Goal: Task Accomplishment & Management: Manage account settings

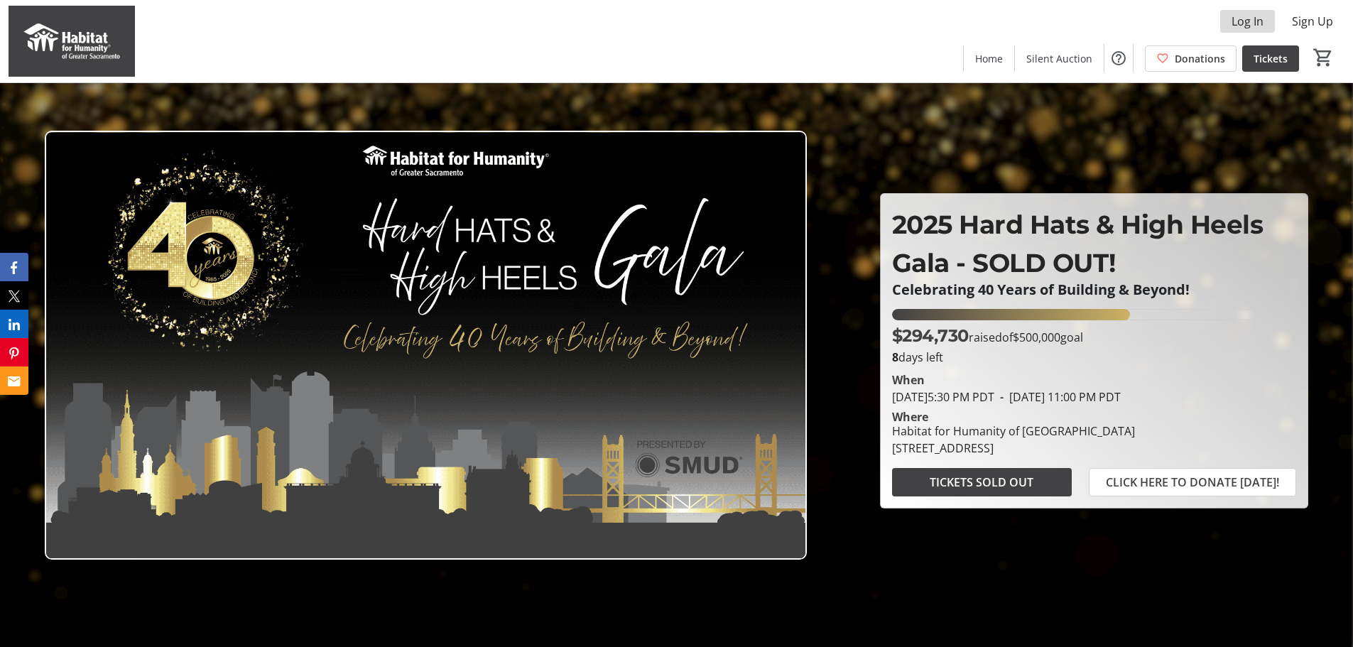
click at [1259, 19] on span "Log In" at bounding box center [1248, 21] width 32 height 17
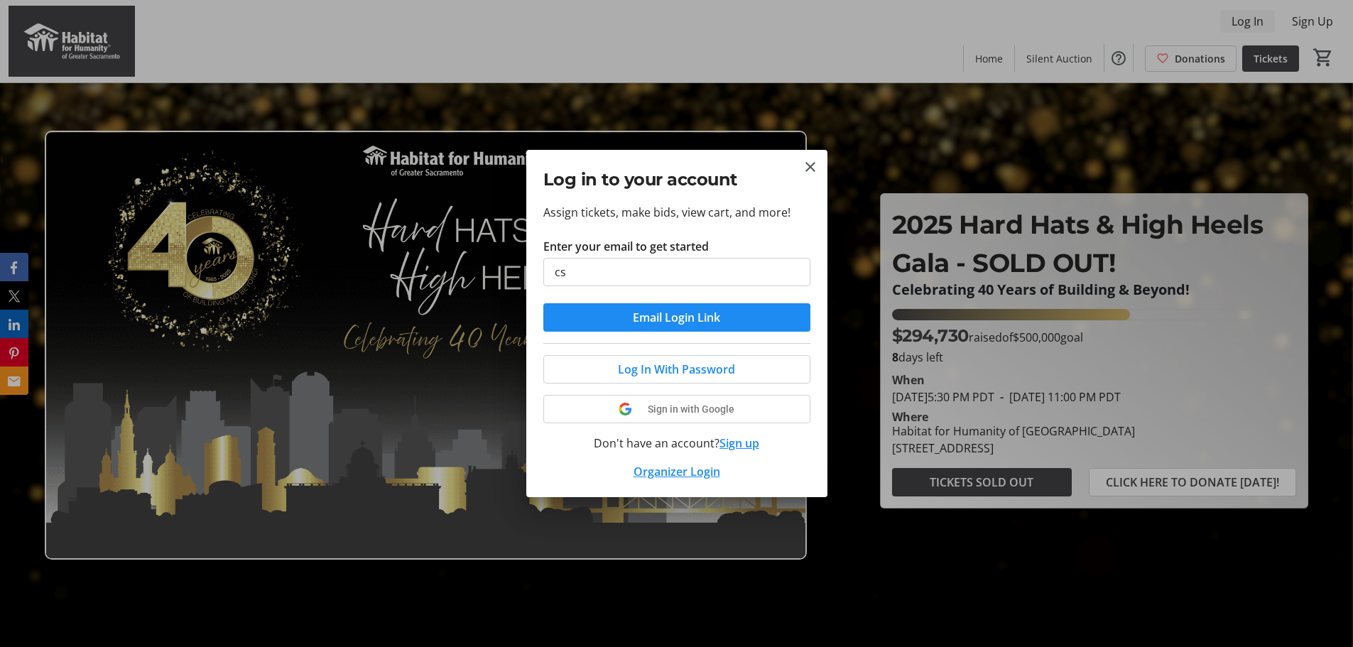
type input "[EMAIL_ADDRESS][DOMAIN_NAME]"
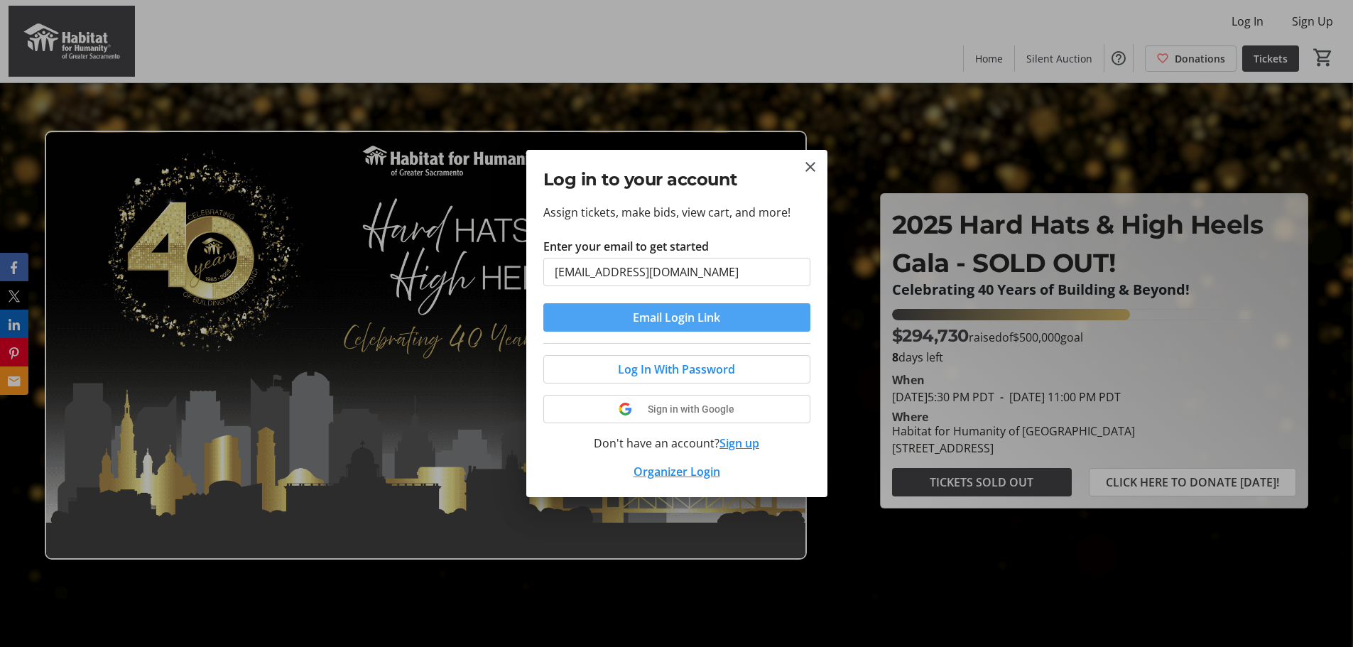
click at [706, 315] on span "Email Login Link" at bounding box center [676, 317] width 87 height 17
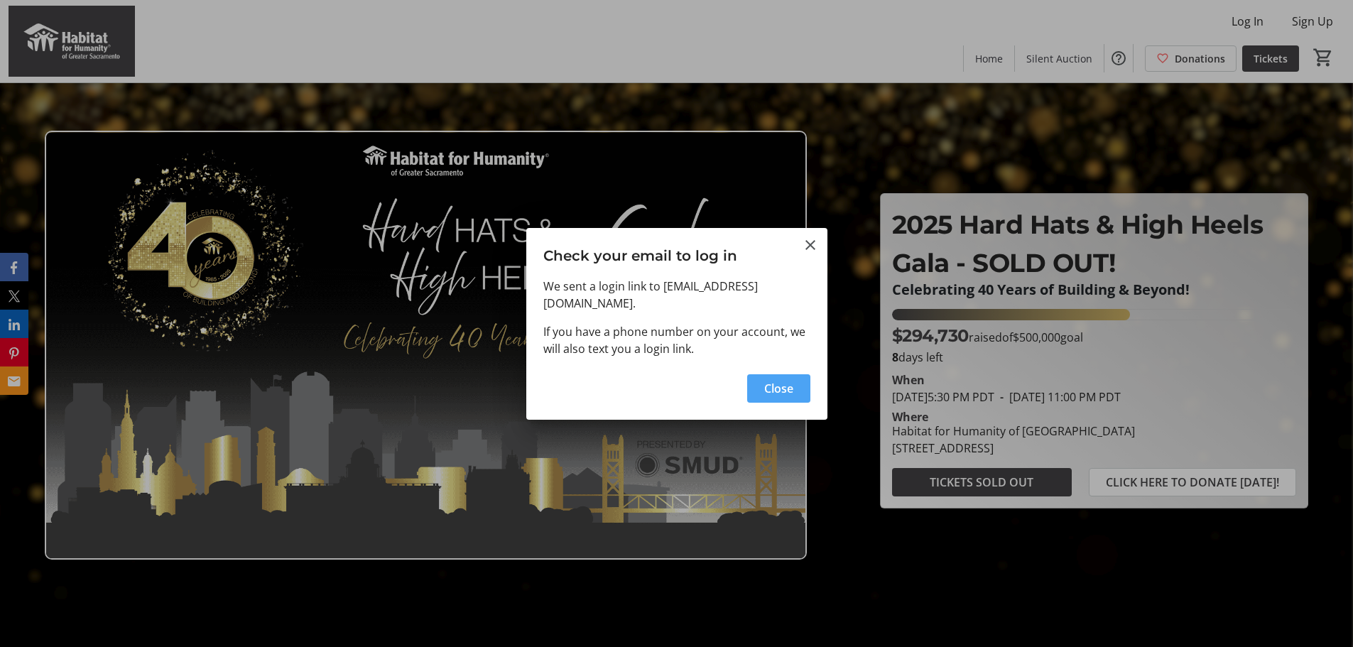
click at [786, 396] on span "Close" at bounding box center [778, 388] width 29 height 17
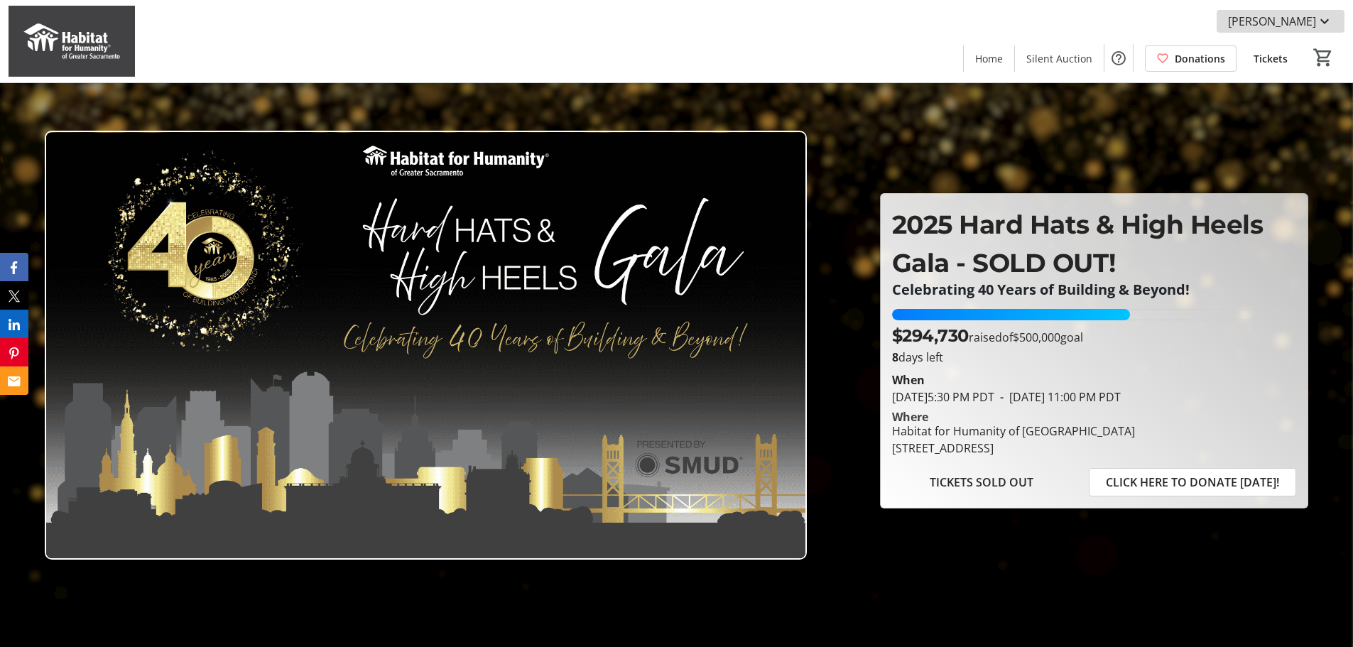
click at [1322, 23] on mat-icon at bounding box center [1324, 21] width 17 height 17
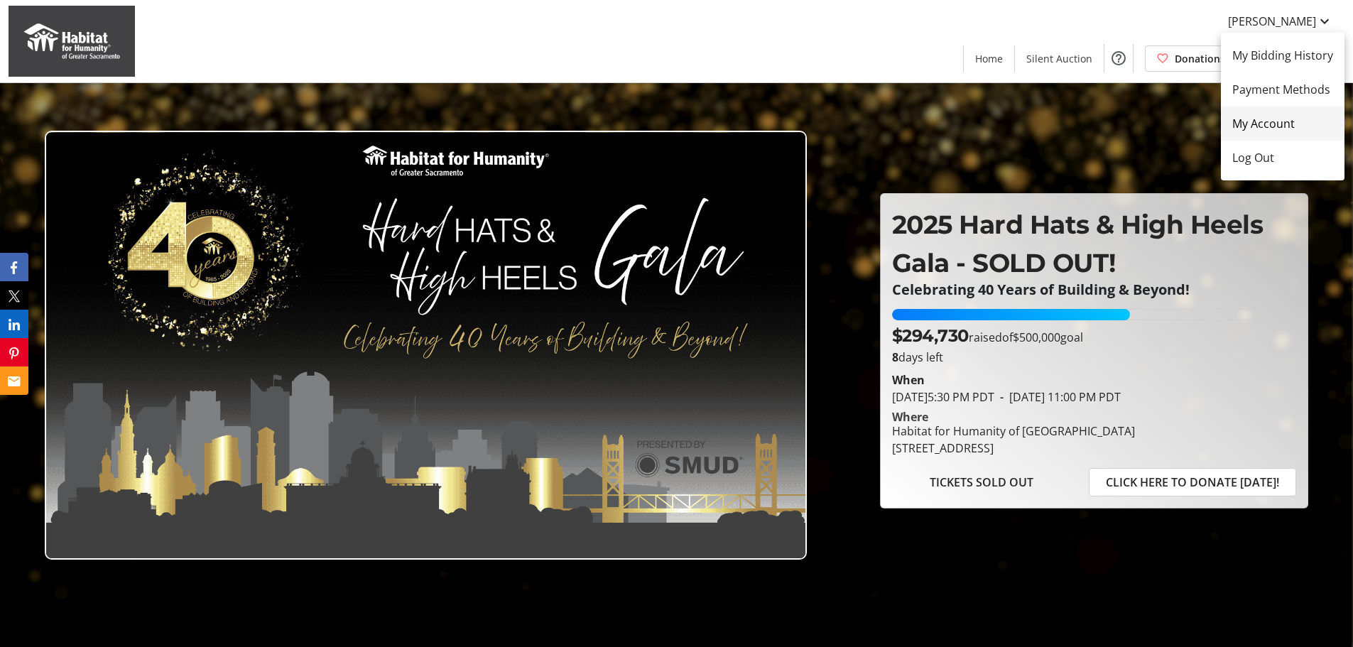
click at [1279, 117] on span "My Account" at bounding box center [1283, 123] width 101 height 17
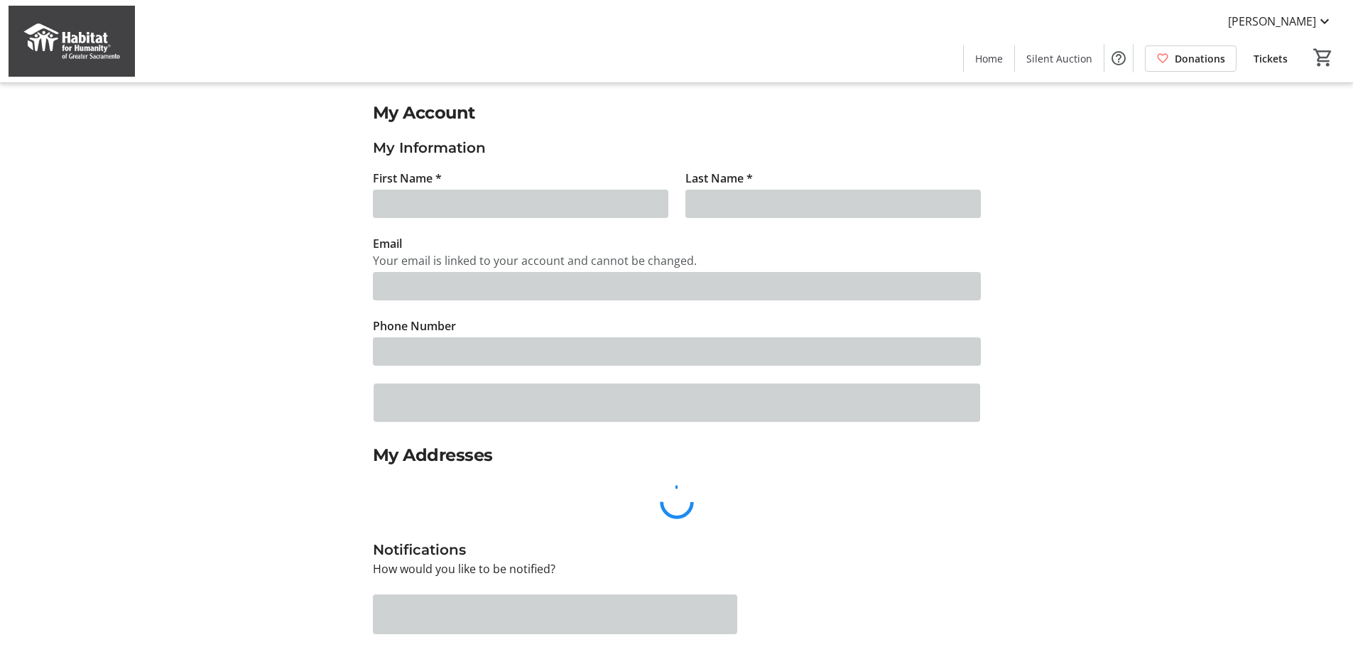
type input "[PERSON_NAME]"
type input "[EMAIL_ADDRESS][DOMAIN_NAME]"
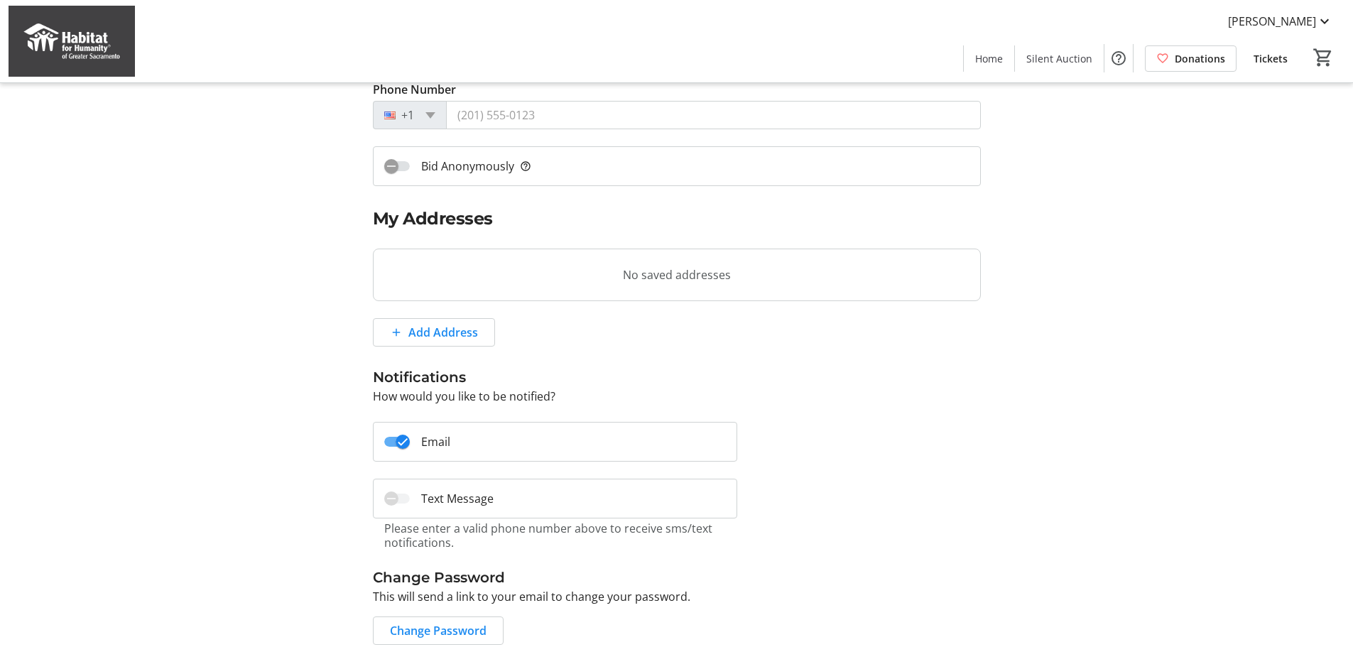
scroll to position [297, 0]
